Goal: Information Seeking & Learning: Find specific fact

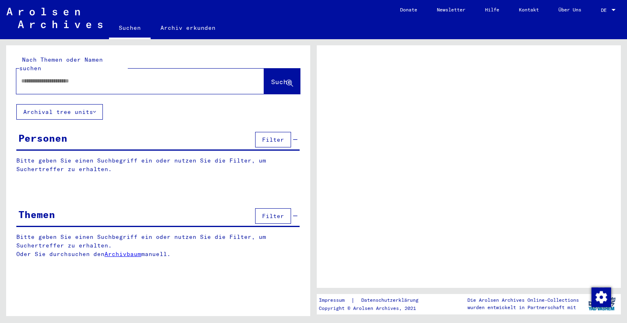
click at [103, 77] on input "text" at bounding box center [132, 81] width 223 height 9
type input "******"
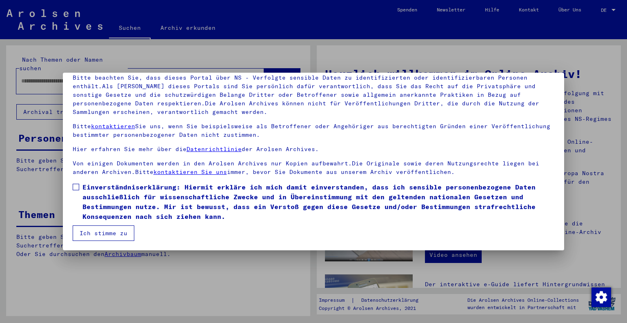
scroll to position [59, 0]
click at [77, 188] on span at bounding box center [76, 187] width 7 height 7
drag, startPoint x: 99, startPoint y: 243, endPoint x: 99, endPoint y: 235, distance: 8.2
click at [99, 243] on mat-dialog-container "Herzlich Willkommen im Online-Archiv der Arolsen Archives. Unsere Nutzungsbedin…" at bounding box center [314, 162] width 502 height 178
click at [99, 234] on button "Ich stimme zu" at bounding box center [104, 233] width 62 height 16
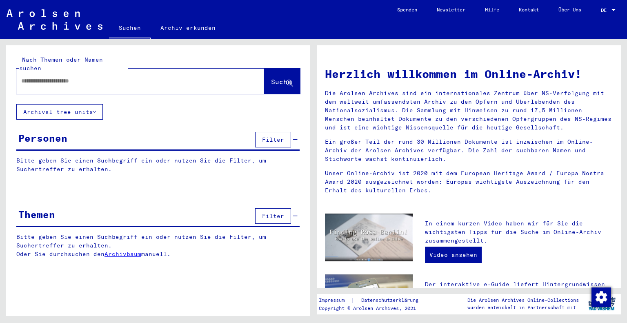
click at [71, 77] on input "text" at bounding box center [130, 81] width 218 height 9
type input "******"
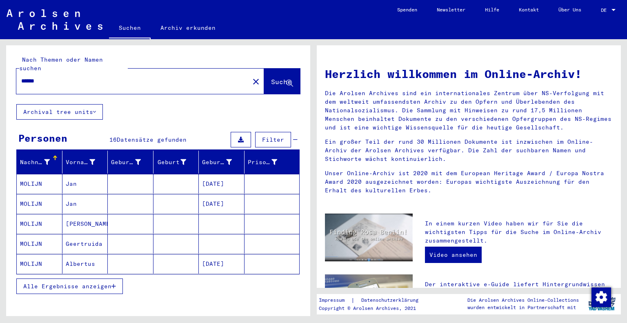
click at [82, 283] on span "Alle Ergebnisse anzeigen" at bounding box center [67, 286] width 88 height 7
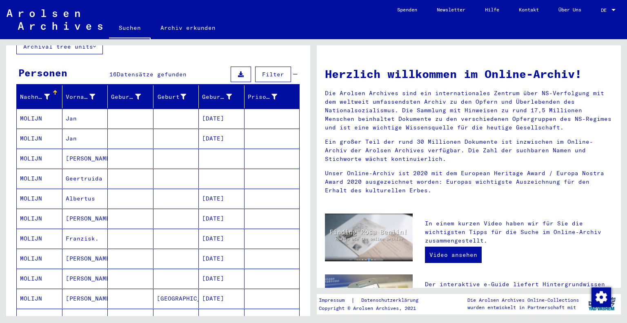
scroll to position [82, 0]
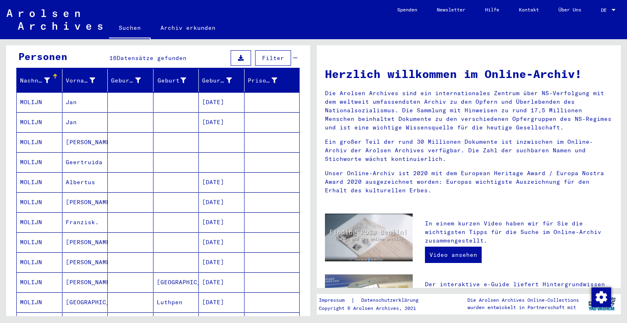
click at [90, 152] on mat-cell "Geertruida" at bounding box center [85, 162] width 46 height 20
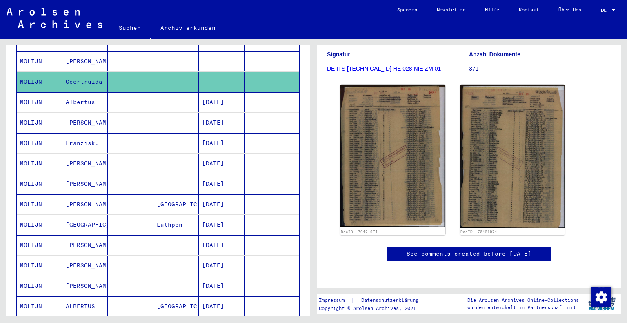
scroll to position [204, 0]
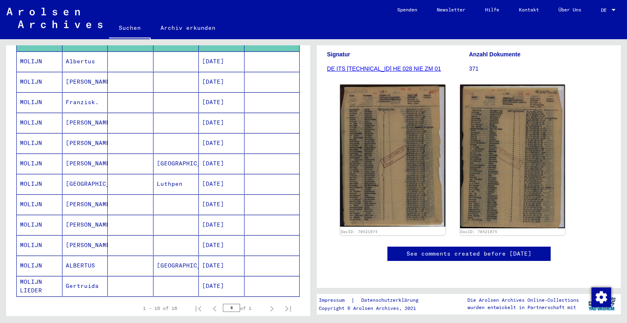
click at [93, 174] on mat-cell "[GEOGRAPHIC_DATA]" at bounding box center [85, 184] width 46 height 20
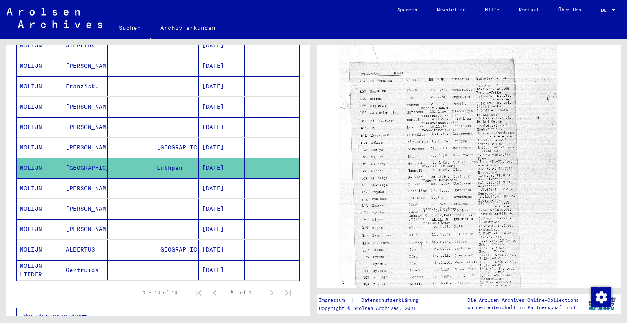
scroll to position [111, 0]
